Goal: Transaction & Acquisition: Subscribe to service/newsletter

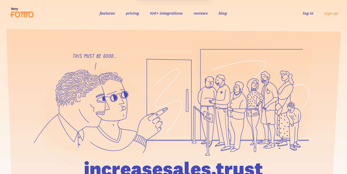
click at [130, 12] on link "pricing" at bounding box center [132, 13] width 13 height 5
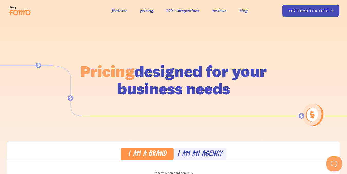
click at [334, 9] on span "" at bounding box center [332, 10] width 4 height 4
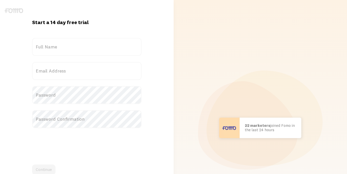
click at [56, 47] on label "Full Name" at bounding box center [86, 47] width 109 height 18
click at [56, 47] on input "Full Name" at bounding box center [86, 47] width 109 height 18
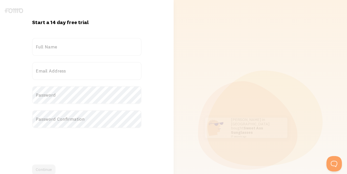
click at [58, 47] on label "Full Name" at bounding box center [86, 47] width 109 height 18
click at [58, 47] on input "Full Name" at bounding box center [86, 47] width 109 height 18
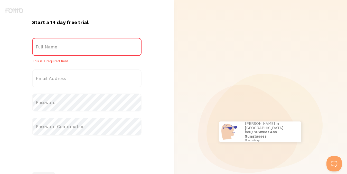
click at [54, 45] on label "Full Name" at bounding box center [86, 47] width 109 height 18
click at [54, 45] on input "Full Name" at bounding box center [86, 47] width 109 height 18
